Goal: Find contact information: Find contact information

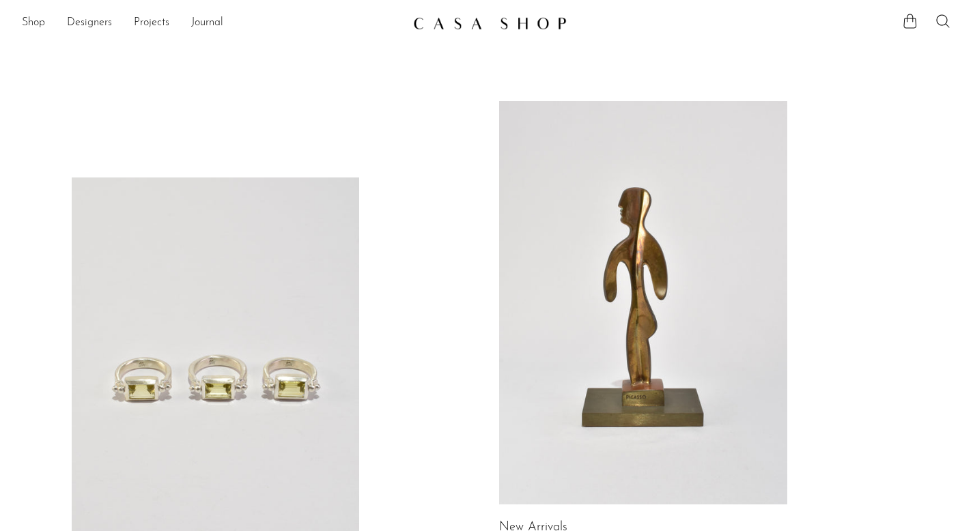
scroll to position [41, 0]
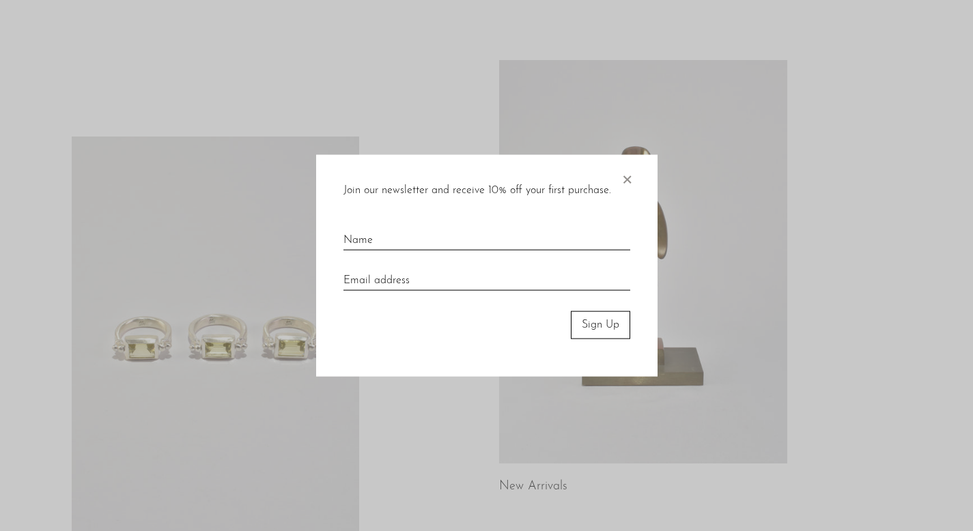
click at [626, 184] on span "×" at bounding box center [627, 177] width 14 height 44
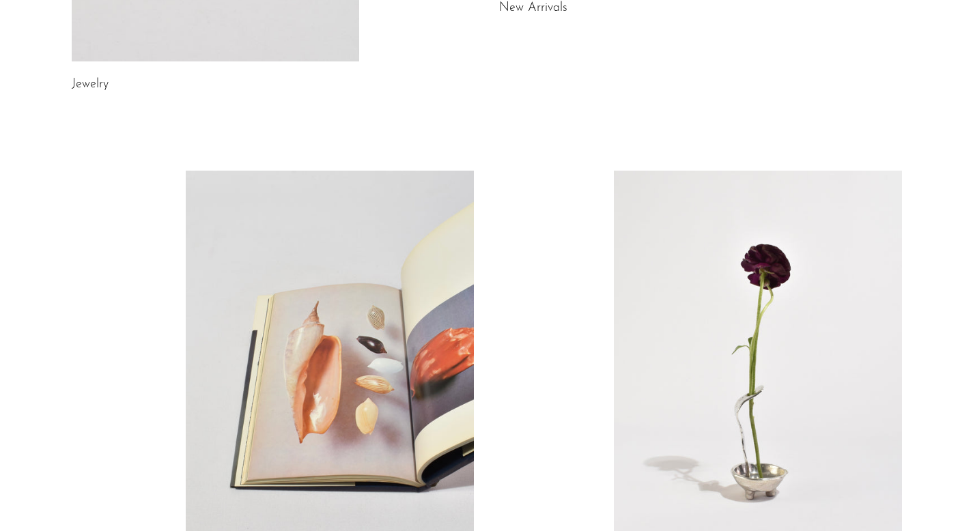
scroll to position [796, 0]
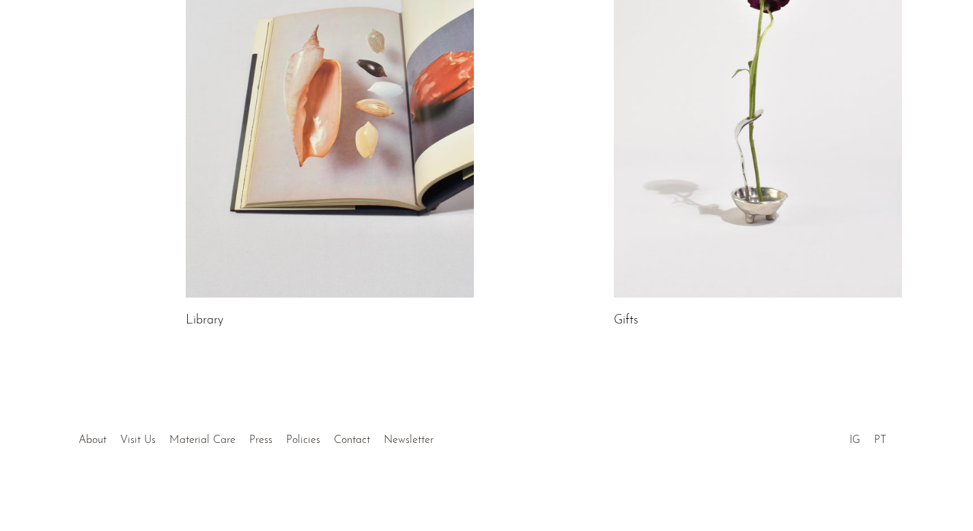
click at [363, 437] on div at bounding box center [486, 426] width 262 height 48
click at [353, 440] on link "Contact" at bounding box center [352, 440] width 36 height 11
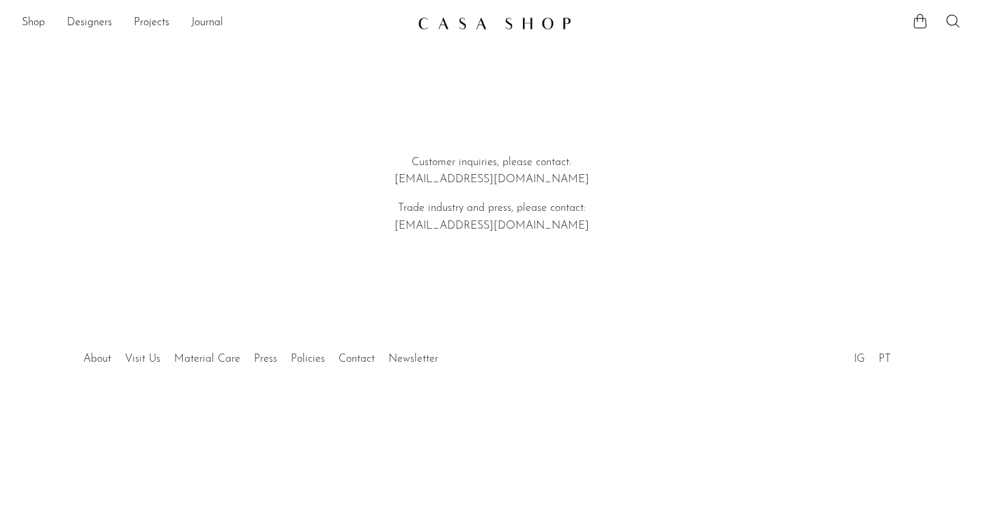
drag, startPoint x: 572, startPoint y: 222, endPoint x: 562, endPoint y: 226, distance: 10.4
click at [562, 226] on p "Trade industry and press, please contact: [EMAIL_ADDRESS][DOMAIN_NAME]" at bounding box center [491, 217] width 391 height 35
drag, startPoint x: 562, startPoint y: 226, endPoint x: 429, endPoint y: 234, distance: 133.4
click at [429, 234] on p "Trade industry and press, please contact: [EMAIL_ADDRESS][DOMAIN_NAME]" at bounding box center [491, 217] width 391 height 35
copy p "[EMAIL_ADDRESS][DOMAIN_NAME]"
